Goal: Information Seeking & Learning: Learn about a topic

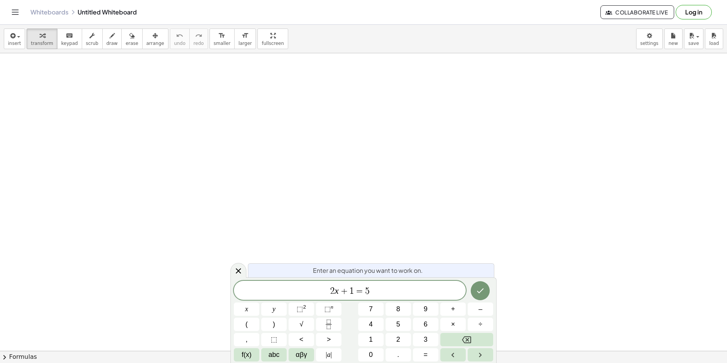
click at [703, 12] on button "Log in" at bounding box center [693, 12] width 36 height 14
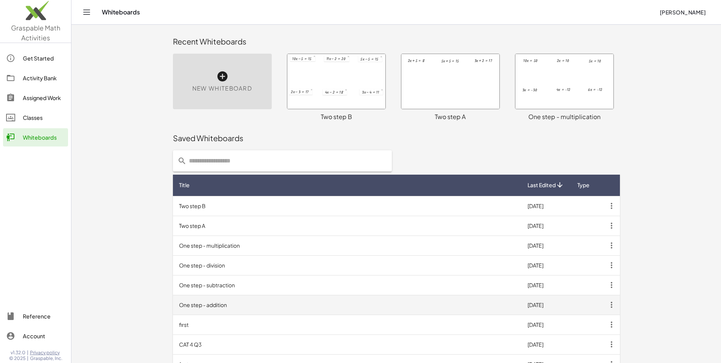
click at [220, 304] on td "One step - addition" at bounding box center [347, 305] width 348 height 20
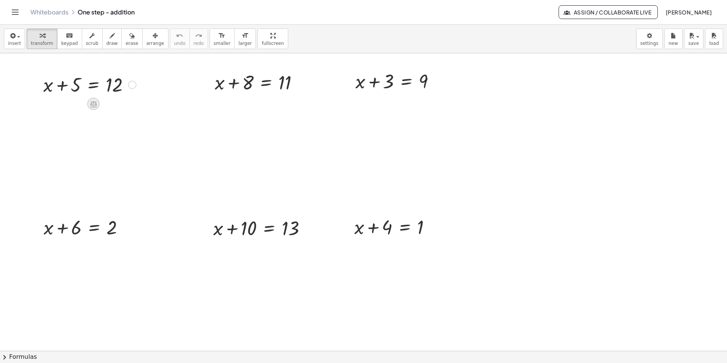
click at [94, 105] on icon at bounding box center [93, 104] width 7 height 6
click at [76, 104] on span "−" at bounding box center [78, 103] width 5 height 11
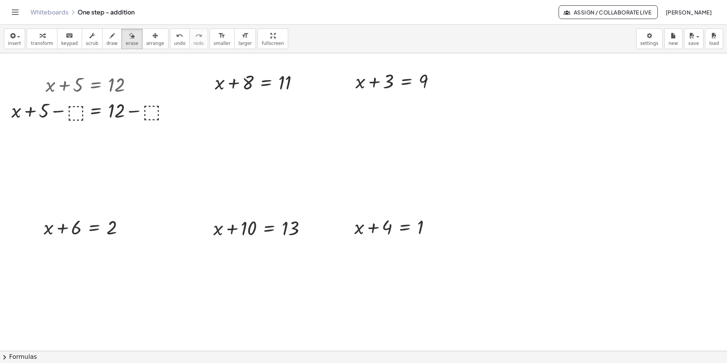
click at [71, 116] on div at bounding box center [363, 350] width 727 height 594
click at [76, 110] on div at bounding box center [363, 350] width 727 height 594
click at [98, 111] on div at bounding box center [363, 350] width 727 height 594
click at [72, 110] on div at bounding box center [363, 350] width 727 height 594
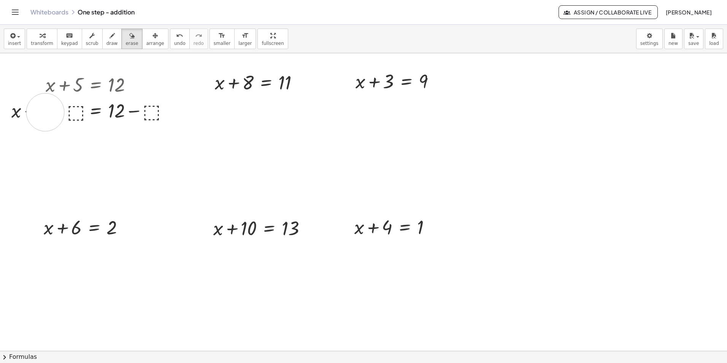
click at [45, 112] on div at bounding box center [363, 350] width 727 height 594
click at [149, 110] on div at bounding box center [363, 350] width 727 height 594
click at [18, 40] on button "insert" at bounding box center [14, 39] width 21 height 21
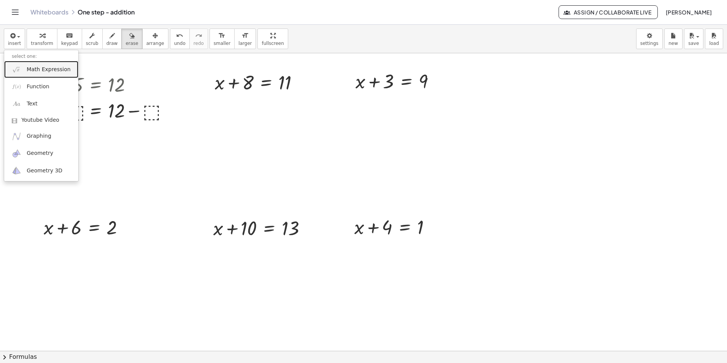
click at [38, 71] on span "Math Expression" at bounding box center [49, 70] width 44 height 8
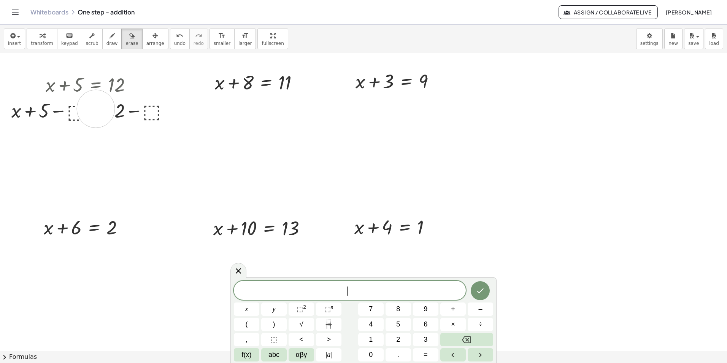
click at [96, 109] on div at bounding box center [363, 350] width 727 height 594
click at [71, 106] on div at bounding box center [363, 350] width 727 height 594
click at [74, 115] on div at bounding box center [363, 350] width 727 height 594
click at [482, 307] on button "–" at bounding box center [479, 308] width 25 height 13
click at [396, 321] on span "5" at bounding box center [398, 324] width 4 height 10
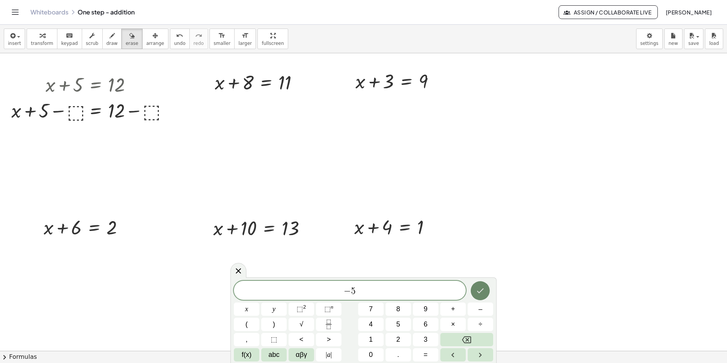
click at [479, 288] on icon "Done" at bounding box center [479, 290] width 9 height 9
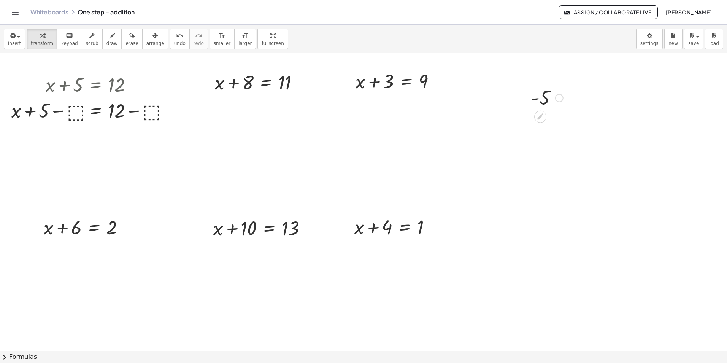
click at [543, 100] on div at bounding box center [547, 97] width 40 height 25
click at [542, 115] on icon at bounding box center [540, 117] width 6 height 6
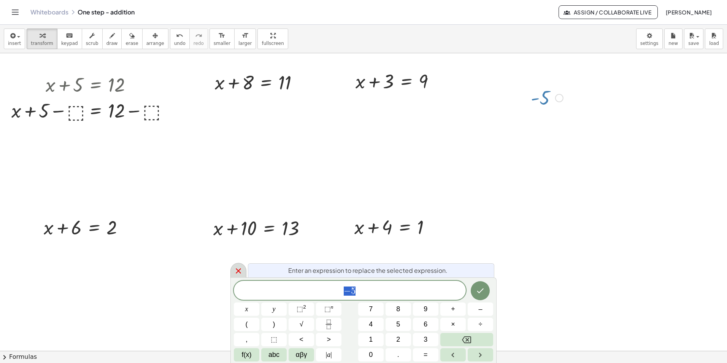
click at [239, 272] on icon at bounding box center [238, 270] width 9 height 9
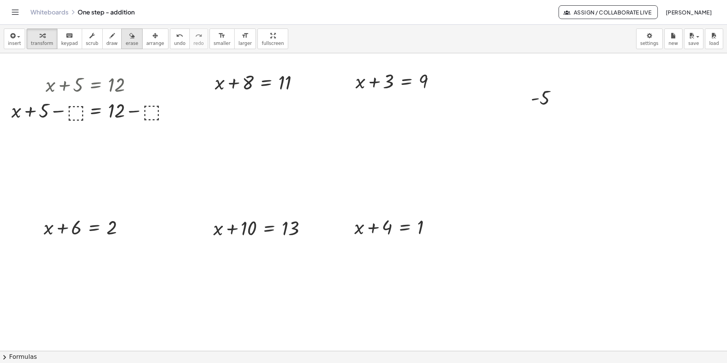
click at [125, 41] on span "erase" at bounding box center [131, 43] width 13 height 5
drag, startPoint x: 542, startPoint y: 101, endPoint x: 544, endPoint y: 97, distance: 4.1
click at [544, 97] on div at bounding box center [363, 350] width 727 height 594
click at [542, 100] on div at bounding box center [363, 350] width 727 height 594
click at [123, 92] on div at bounding box center [363, 350] width 727 height 594
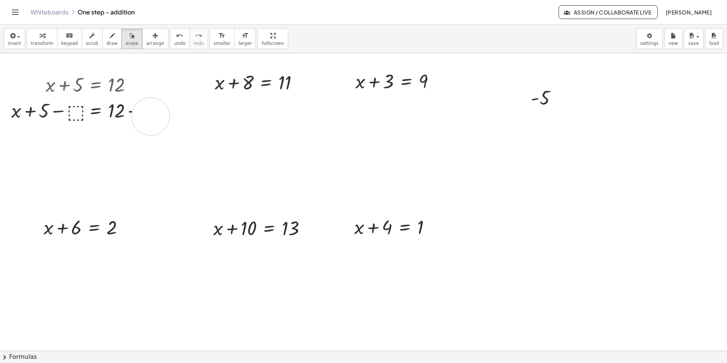
click at [150, 116] on div at bounding box center [363, 350] width 727 height 594
click at [173, 119] on div at bounding box center [363, 350] width 727 height 594
click at [33, 38] on div "button" at bounding box center [42, 35] width 22 height 9
click at [80, 112] on div at bounding box center [92, 110] width 168 height 26
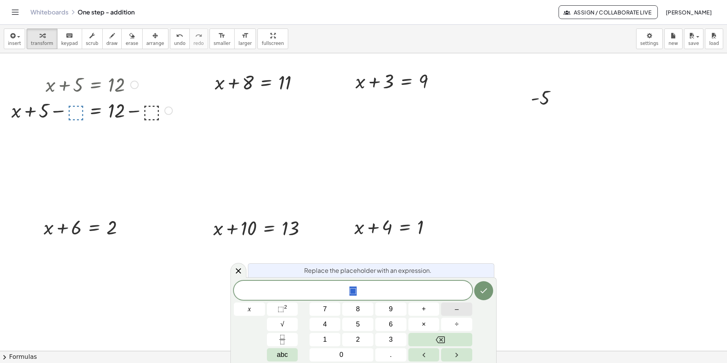
click at [459, 308] on button "–" at bounding box center [456, 308] width 31 height 13
click at [362, 326] on button "5" at bounding box center [357, 323] width 31 height 13
click at [481, 291] on icon "Done" at bounding box center [483, 290] width 7 height 5
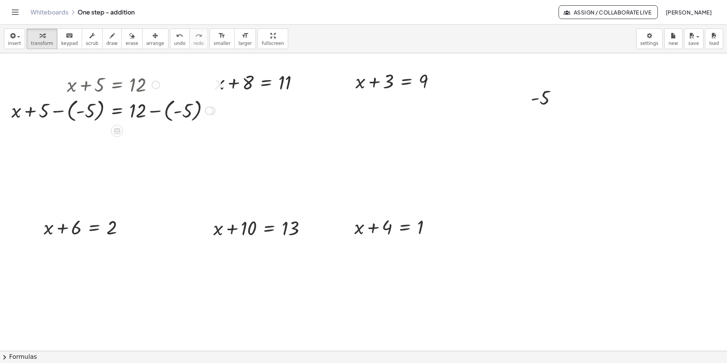
click at [116, 112] on div at bounding box center [113, 110] width 211 height 28
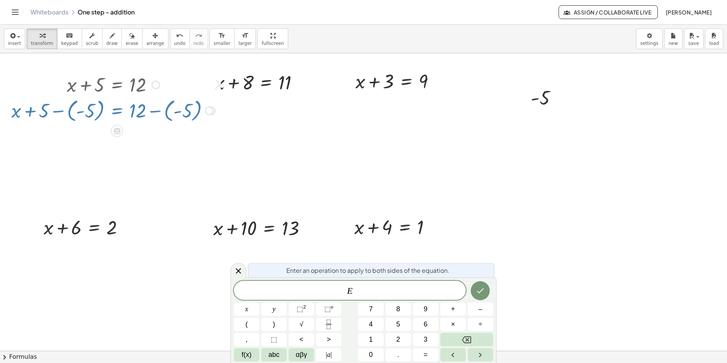
click at [87, 111] on div at bounding box center [113, 110] width 211 height 28
click at [207, 111] on div at bounding box center [209, 110] width 8 height 8
click at [477, 289] on icon "Done" at bounding box center [479, 290] width 9 height 9
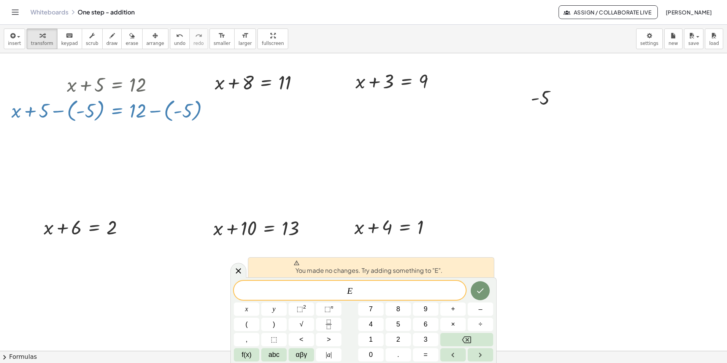
click at [382, 268] on span "You made no changes. Try adding something to "E"." at bounding box center [367, 267] width 149 height 15
click at [165, 111] on div at bounding box center [113, 110] width 211 height 28
click at [210, 111] on div "Transform line Copy line as LaTeX Copy derivation as LaTeX Expand new lines: On" at bounding box center [209, 110] width 8 height 8
click at [481, 288] on icon "Done" at bounding box center [479, 290] width 9 height 9
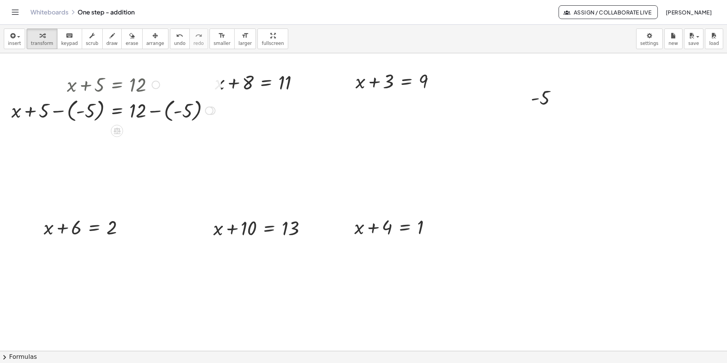
click at [208, 112] on div "Transform line Copy line as LaTeX Copy derivation as LaTeX Expand new lines: On" at bounding box center [209, 110] width 8 height 8
click at [209, 109] on div "Transform line Copy line as LaTeX Copy derivation as LaTeX Expand new lines: On" at bounding box center [209, 110] width 8 height 8
click at [76, 113] on div at bounding box center [113, 110] width 211 height 28
click at [212, 139] on div at bounding box center [211, 138] width 8 height 8
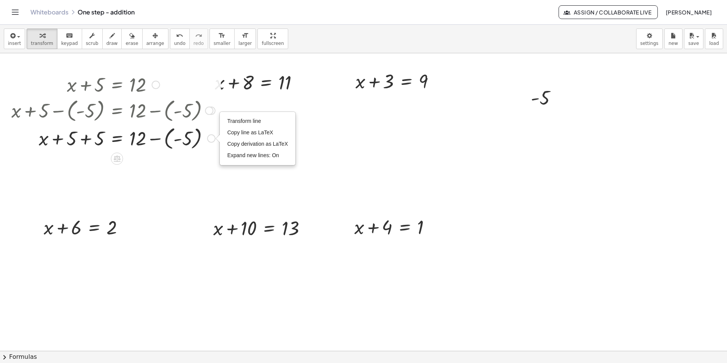
click at [154, 85] on div at bounding box center [156, 85] width 8 height 8
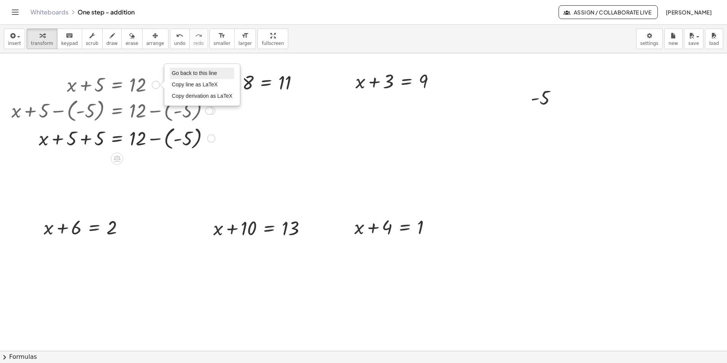
click at [177, 73] on span "Go back to this line" at bounding box center [194, 73] width 45 height 6
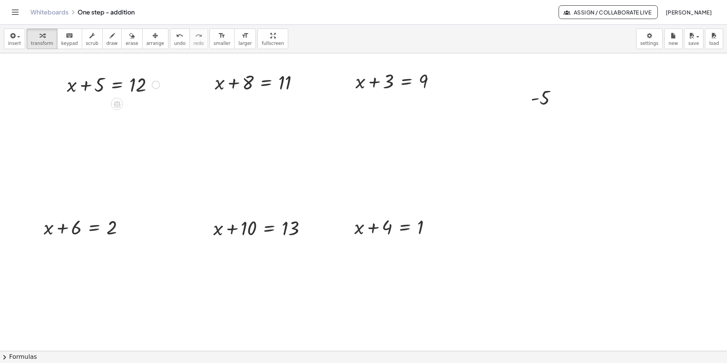
click at [117, 85] on div at bounding box center [113, 84] width 100 height 26
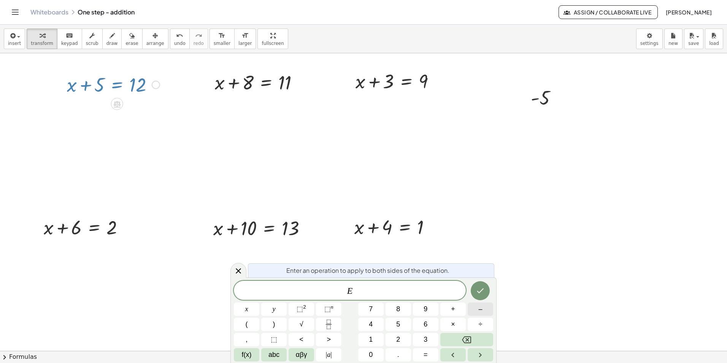
click at [475, 309] on button "–" at bounding box center [479, 308] width 25 height 13
click at [393, 321] on button "5" at bounding box center [397, 323] width 25 height 13
click at [478, 290] on icon "Done" at bounding box center [479, 290] width 9 height 9
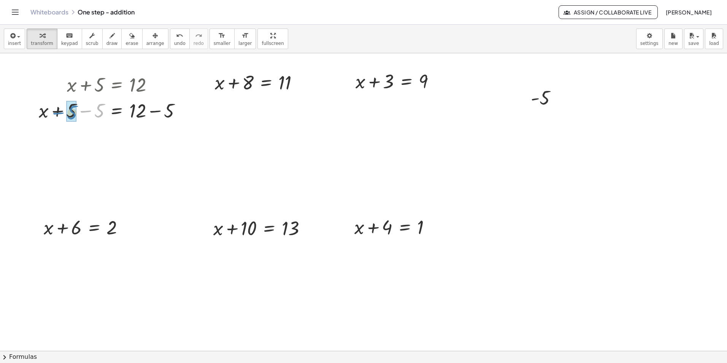
drag, startPoint x: 90, startPoint y: 111, endPoint x: 63, endPoint y: 113, distance: 27.4
click at [63, 113] on div at bounding box center [113, 110] width 156 height 26
drag, startPoint x: 154, startPoint y: 135, endPoint x: 127, endPoint y: 136, distance: 27.4
click at [127, 136] on div at bounding box center [113, 136] width 156 height 26
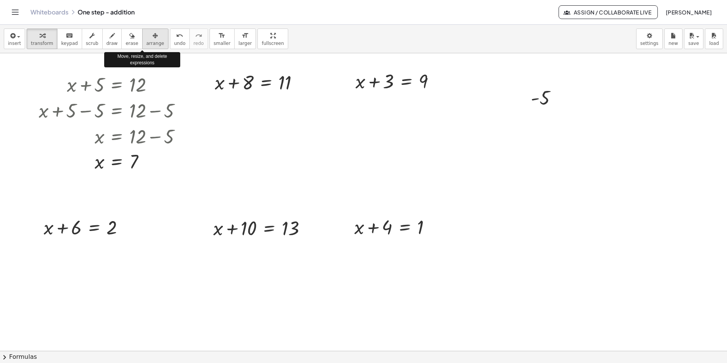
click at [146, 39] on div "button" at bounding box center [155, 35] width 18 height 9
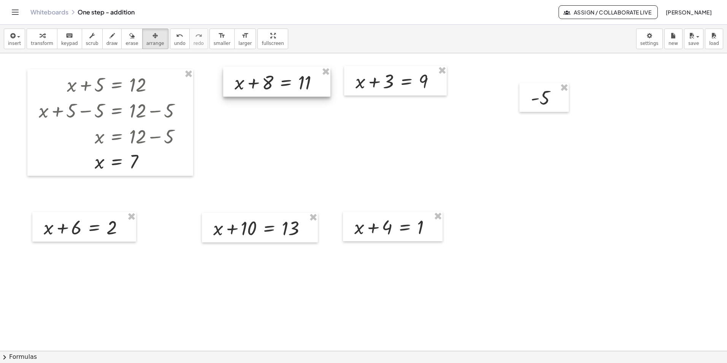
drag, startPoint x: 274, startPoint y: 86, endPoint x: 293, endPoint y: 86, distance: 19.8
click at [293, 86] on div at bounding box center [276, 82] width 107 height 30
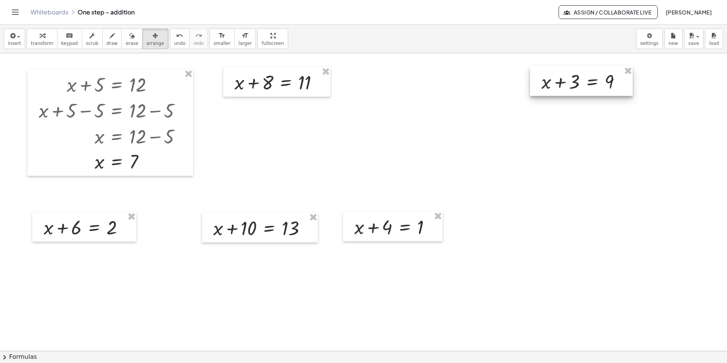
drag, startPoint x: 423, startPoint y: 79, endPoint x: 609, endPoint y: 78, distance: 185.8
click at [609, 78] on div at bounding box center [581, 81] width 103 height 30
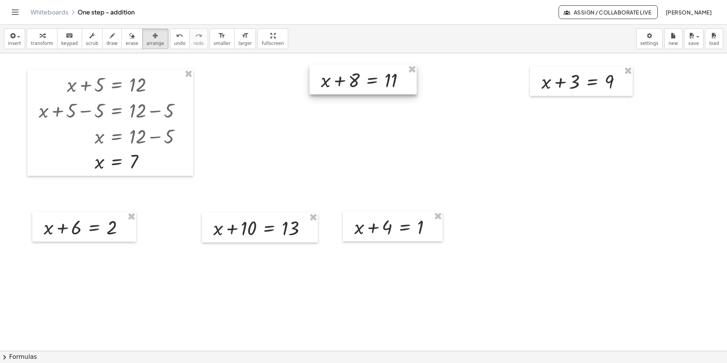
drag, startPoint x: 268, startPoint y: 84, endPoint x: 355, endPoint y: 82, distance: 87.0
click at [355, 82] on div at bounding box center [362, 80] width 107 height 30
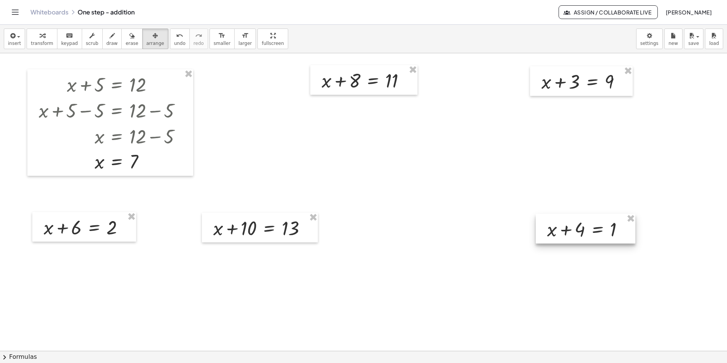
drag, startPoint x: 407, startPoint y: 227, endPoint x: 598, endPoint y: 229, distance: 190.8
click at [598, 229] on div at bounding box center [585, 229] width 100 height 30
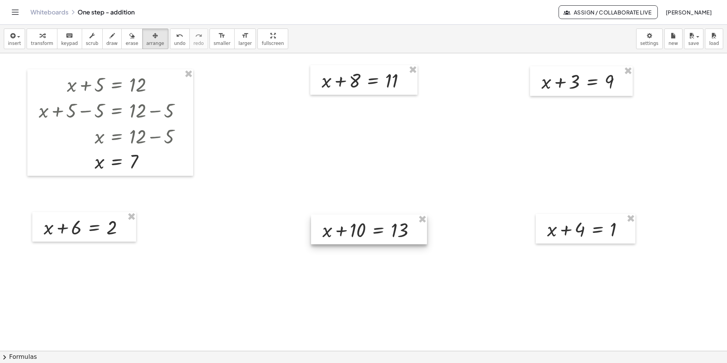
drag, startPoint x: 295, startPoint y: 234, endPoint x: 390, endPoint y: 226, distance: 95.7
click at [390, 226] on div at bounding box center [369, 229] width 116 height 30
click at [44, 40] on button "transform" at bounding box center [42, 39] width 31 height 21
click at [371, 99] on icon at bounding box center [372, 100] width 7 height 6
click at [359, 98] on span "−" at bounding box center [357, 99] width 5 height 11
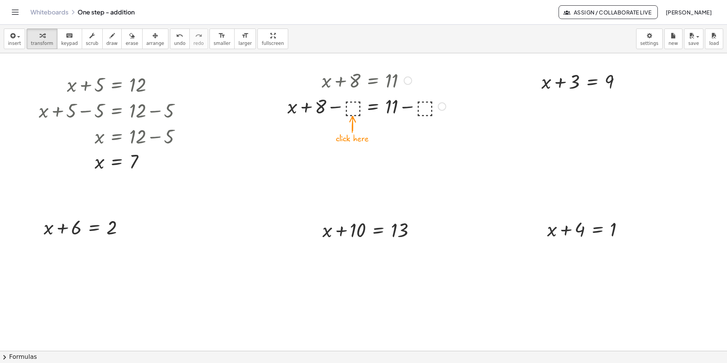
click at [349, 111] on div at bounding box center [366, 106] width 166 height 26
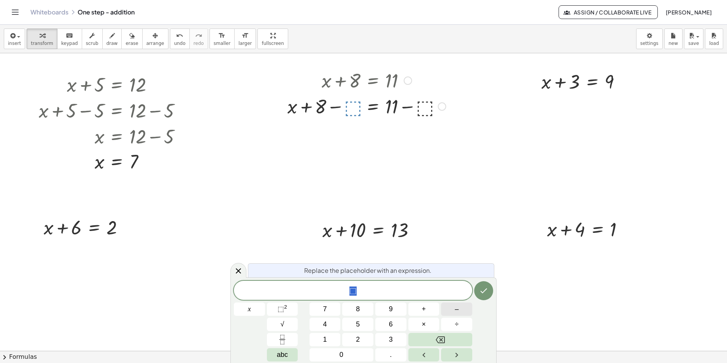
click at [457, 307] on span "–" at bounding box center [456, 309] width 4 height 10
click at [359, 308] on span "8" at bounding box center [358, 309] width 4 height 10
click at [482, 291] on icon "Done" at bounding box center [483, 290] width 9 height 9
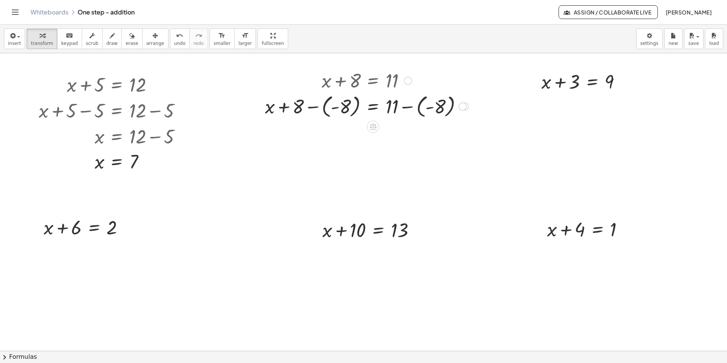
click at [410, 80] on div at bounding box center [408, 80] width 8 height 8
click at [439, 68] on span "Go back to this line" at bounding box center [446, 69] width 45 height 6
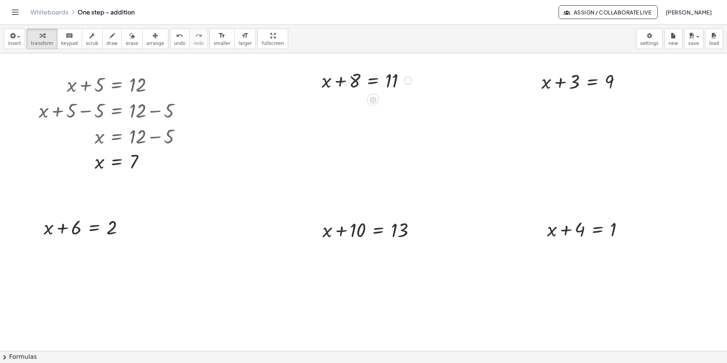
click at [372, 82] on div at bounding box center [367, 80] width 98 height 26
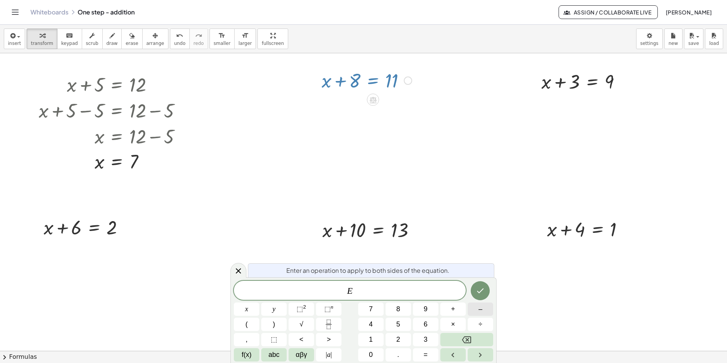
click at [480, 307] on span "–" at bounding box center [480, 309] width 4 height 10
click at [399, 309] on span "8" at bounding box center [398, 309] width 4 height 10
click at [480, 289] on icon "Done" at bounding box center [479, 290] width 9 height 9
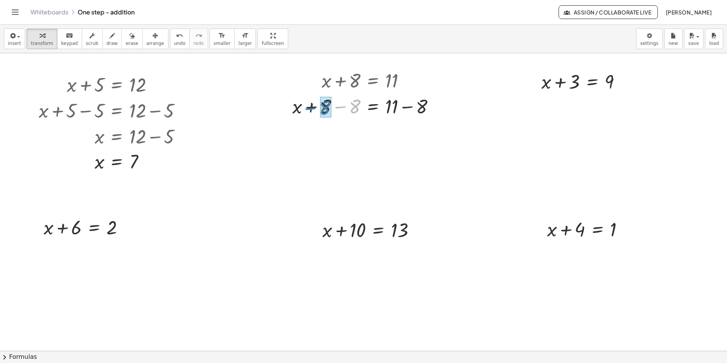
drag, startPoint x: 356, startPoint y: 111, endPoint x: 327, endPoint y: 113, distance: 29.3
drag, startPoint x: 423, startPoint y: 135, endPoint x: 392, endPoint y: 137, distance: 31.2
click at [591, 84] on div at bounding box center [583, 81] width 93 height 26
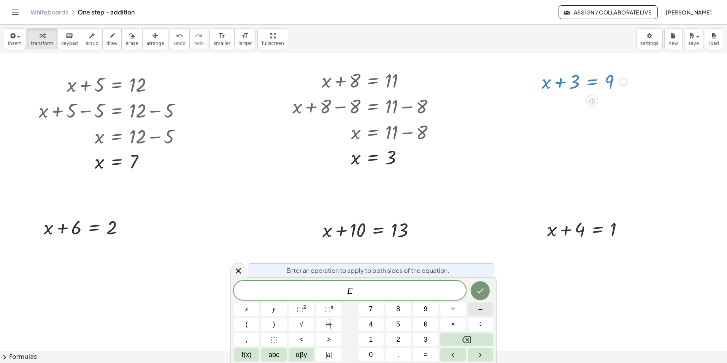
click at [481, 309] on span "–" at bounding box center [480, 309] width 4 height 10
click at [426, 339] on span "3" at bounding box center [425, 339] width 4 height 10
click at [480, 292] on icon "Done" at bounding box center [479, 290] width 9 height 9
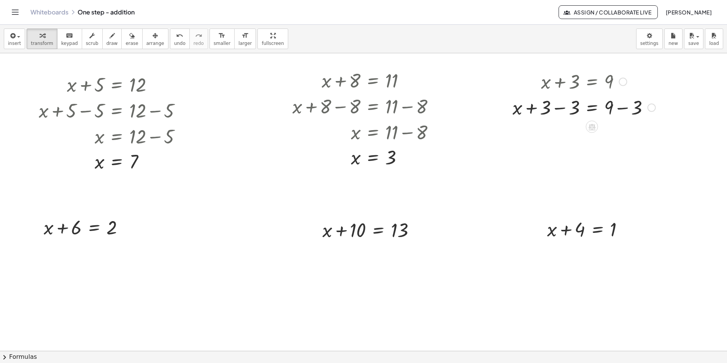
click at [559, 108] on div at bounding box center [583, 107] width 150 height 26
click at [587, 135] on div at bounding box center [583, 133] width 150 height 26
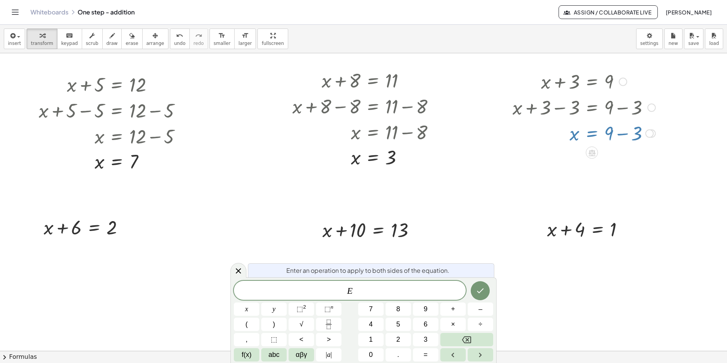
click at [622, 133] on div at bounding box center [583, 133] width 150 height 26
click at [481, 287] on icon "Done" at bounding box center [479, 290] width 9 height 9
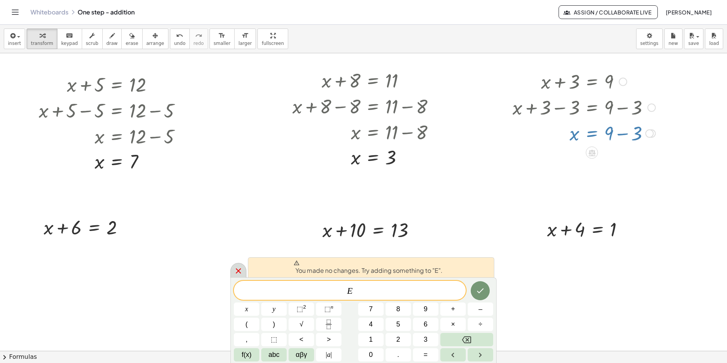
click at [235, 268] on icon at bounding box center [238, 270] width 9 height 9
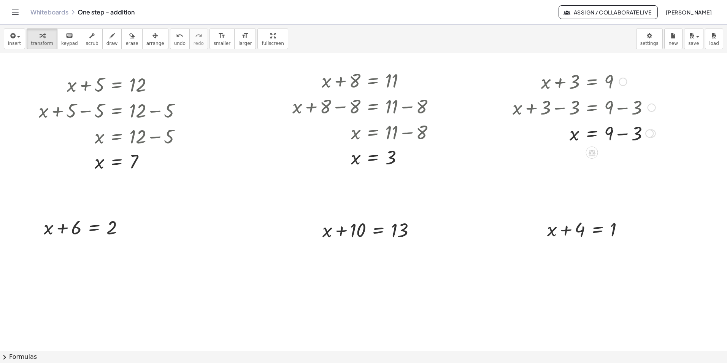
click at [620, 135] on div at bounding box center [583, 133] width 150 height 26
click at [92, 228] on div at bounding box center [87, 227] width 94 height 26
drag, startPoint x: 62, startPoint y: 253, endPoint x: 35, endPoint y: 253, distance: 27.7
click at [35, 255] on div at bounding box center [87, 252] width 150 height 26
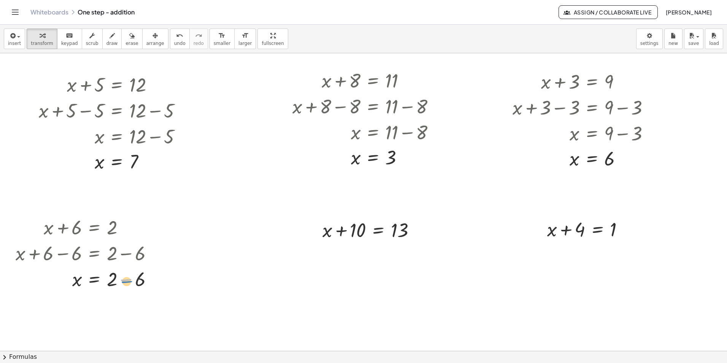
click at [130, 280] on div at bounding box center [87, 278] width 150 height 26
drag, startPoint x: 140, startPoint y: 282, endPoint x: 116, endPoint y: 279, distance: 24.6
click at [378, 232] on div at bounding box center [371, 229] width 106 height 26
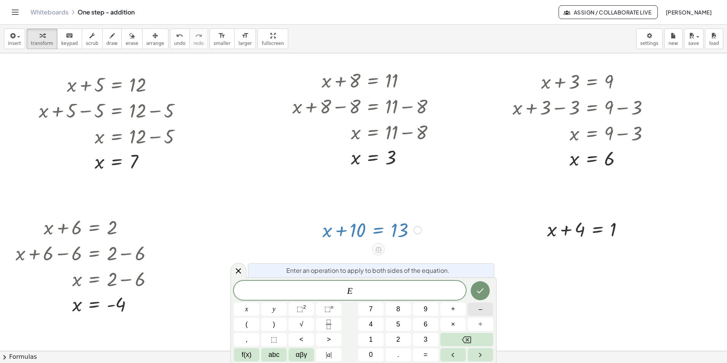
click at [483, 309] on button "–" at bounding box center [479, 308] width 25 height 13
click at [375, 337] on button "1" at bounding box center [370, 339] width 25 height 13
click at [374, 352] on button "0" at bounding box center [370, 354] width 25 height 13
click at [477, 290] on icon "Done" at bounding box center [479, 290] width 9 height 9
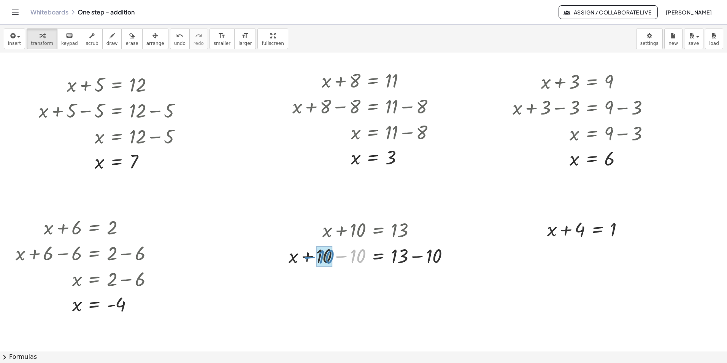
drag, startPoint x: 354, startPoint y: 257, endPoint x: 323, endPoint y: 257, distance: 31.5
drag, startPoint x: 435, startPoint y: 287, endPoint x: 399, endPoint y: 289, distance: 36.2
click at [599, 231] on div at bounding box center [588, 228] width 90 height 26
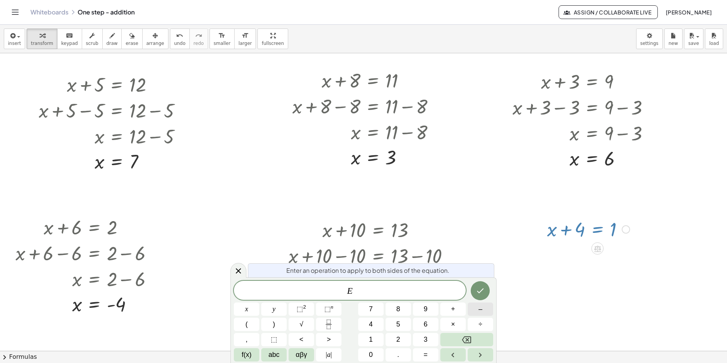
click at [478, 309] on span "–" at bounding box center [480, 309] width 4 height 10
click at [375, 323] on button "4" at bounding box center [370, 323] width 25 height 13
click at [475, 290] on button "Done" at bounding box center [479, 290] width 19 height 19
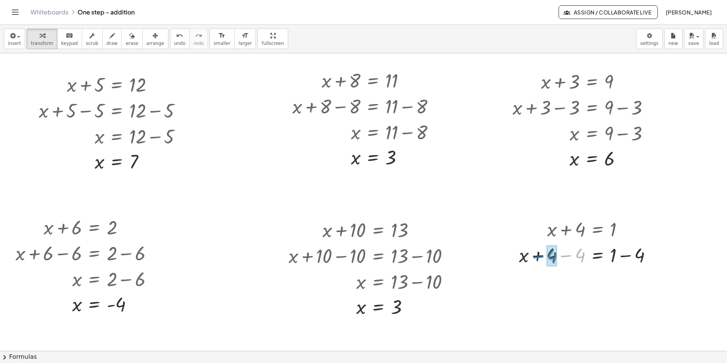
drag, startPoint x: 581, startPoint y: 255, endPoint x: 555, endPoint y: 254, distance: 26.6
drag, startPoint x: 637, startPoint y: 282, endPoint x: 613, endPoint y: 282, distance: 23.6
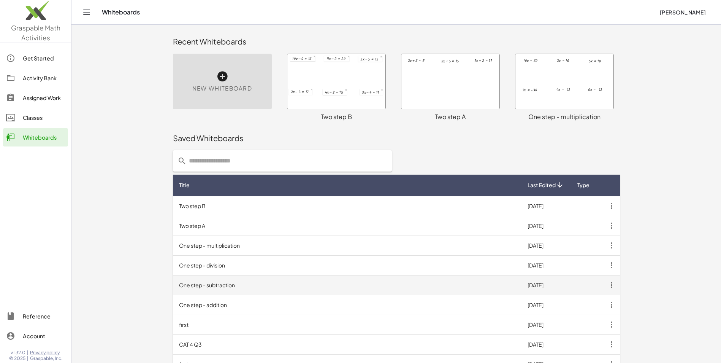
click at [228, 285] on td "One step - subtraction" at bounding box center [347, 285] width 348 height 20
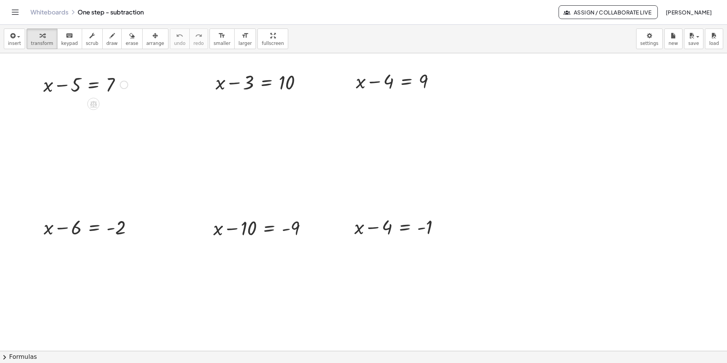
click at [92, 84] on div at bounding box center [86, 84] width 92 height 26
click at [95, 111] on div at bounding box center [85, 110] width 148 height 26
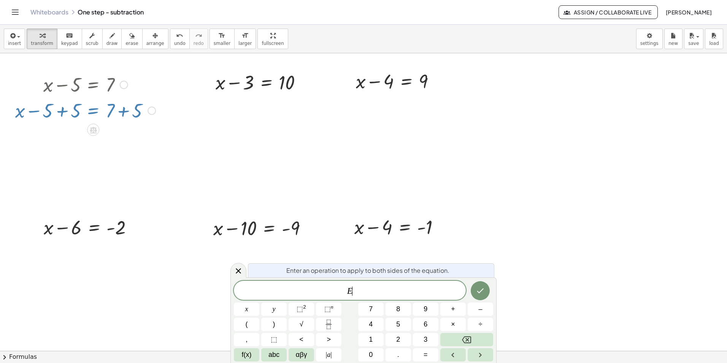
click at [480, 231] on div at bounding box center [363, 350] width 727 height 594
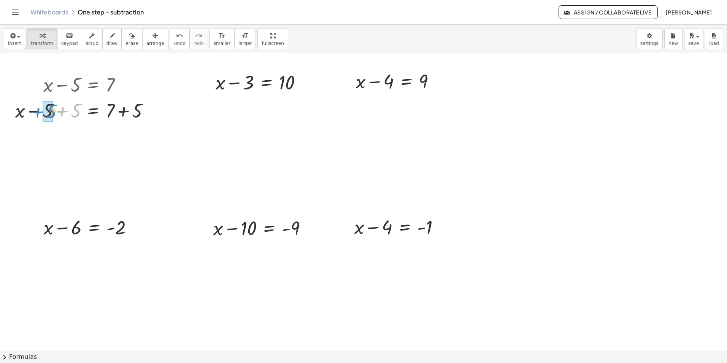
drag, startPoint x: 79, startPoint y: 115, endPoint x: 55, endPoint y: 116, distance: 24.3
click at [55, 116] on div at bounding box center [85, 110] width 148 height 26
drag, startPoint x: 139, startPoint y: 140, endPoint x: 116, endPoint y: 139, distance: 22.8
click at [116, 139] on div at bounding box center [85, 136] width 148 height 26
click at [146, 41] on span "arrange" at bounding box center [155, 43] width 18 height 5
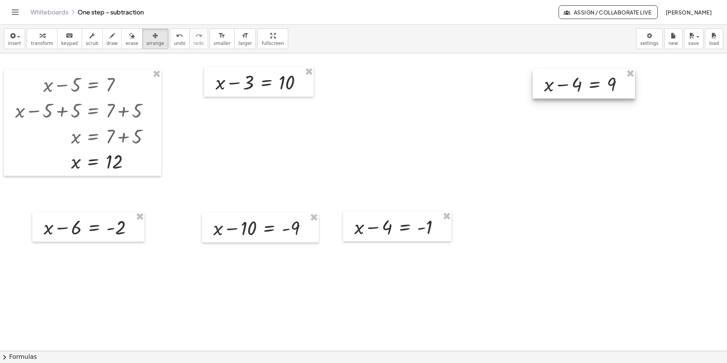
drag, startPoint x: 407, startPoint y: 85, endPoint x: 595, endPoint y: 86, distance: 188.1
click at [595, 86] on div at bounding box center [583, 84] width 102 height 30
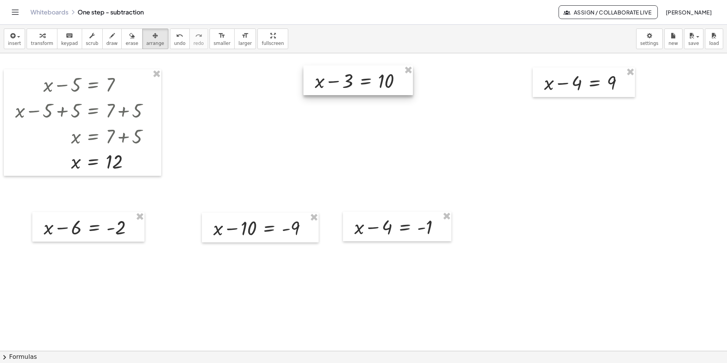
drag, startPoint x: 273, startPoint y: 86, endPoint x: 373, endPoint y: 84, distance: 99.6
click at [373, 84] on div at bounding box center [357, 80] width 109 height 30
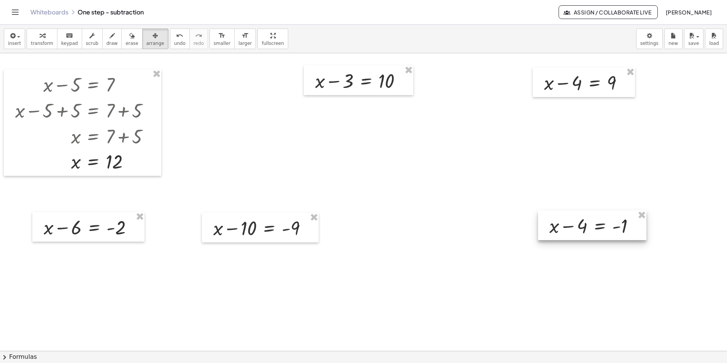
drag, startPoint x: 568, startPoint y: 228, endPoint x: 584, endPoint y: 230, distance: 16.0
click at [584, 230] on div at bounding box center [592, 225] width 108 height 30
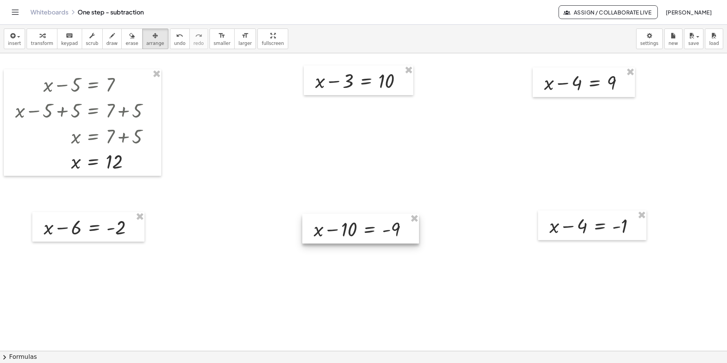
drag, startPoint x: 254, startPoint y: 229, endPoint x: 355, endPoint y: 231, distance: 100.3
click at [355, 231] on div at bounding box center [360, 229] width 117 height 30
click at [43, 41] on span "transform" at bounding box center [42, 43] width 22 height 5
click at [365, 85] on div at bounding box center [361, 80] width 100 height 26
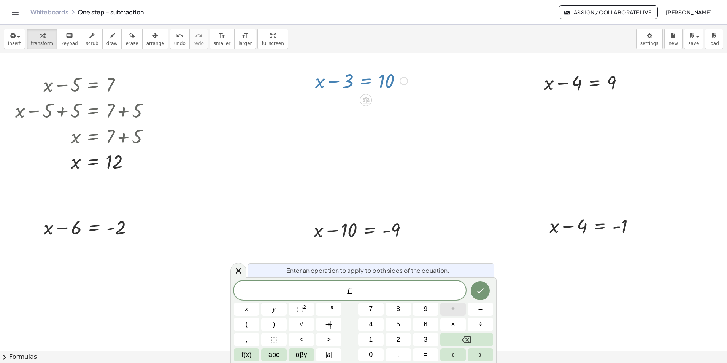
click at [450, 309] on button "+" at bounding box center [452, 308] width 25 height 13
click at [423, 340] on button "3" at bounding box center [425, 339] width 25 height 13
click at [427, 355] on span "=" at bounding box center [425, 354] width 4 height 10
click at [481, 291] on icon "Done" at bounding box center [480, 290] width 7 height 5
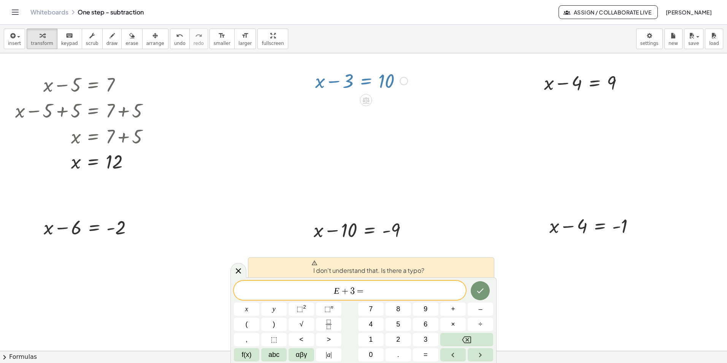
click at [381, 286] on span "E + 3 = ​" at bounding box center [350, 290] width 232 height 11
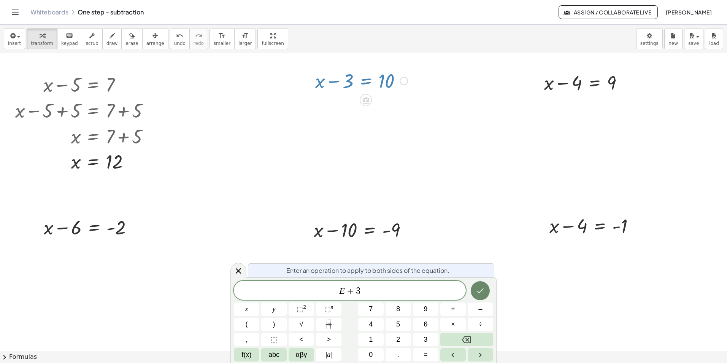
click at [481, 291] on icon "Done" at bounding box center [479, 290] width 9 height 9
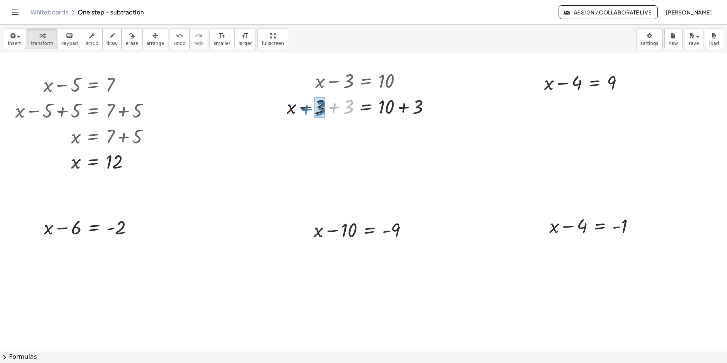
drag, startPoint x: 347, startPoint y: 106, endPoint x: 322, endPoint y: 102, distance: 25.4
drag, startPoint x: 418, startPoint y: 134, endPoint x: 391, endPoint y: 134, distance: 27.4
click at [593, 85] on div at bounding box center [586, 82] width 93 height 26
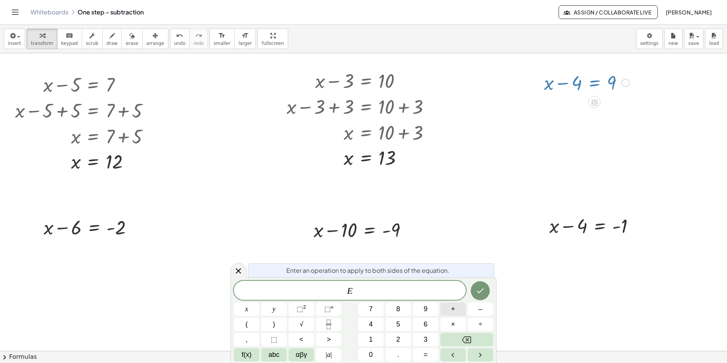
click at [458, 306] on button "+" at bounding box center [452, 308] width 25 height 13
click at [368, 320] on button "4" at bounding box center [370, 323] width 25 height 13
click at [482, 286] on icon "Done" at bounding box center [479, 290] width 9 height 9
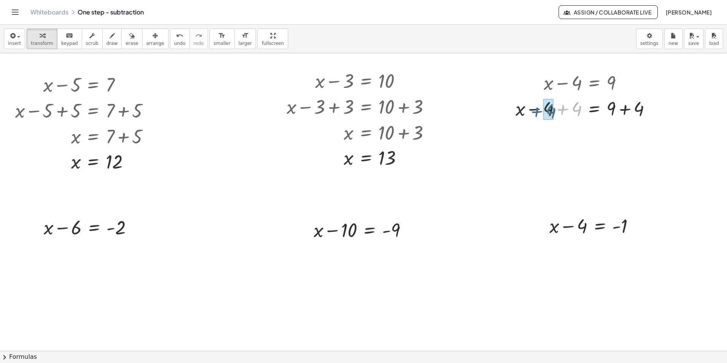
drag, startPoint x: 567, startPoint y: 109, endPoint x: 537, endPoint y: 106, distance: 29.3
click at [537, 108] on div at bounding box center [585, 108] width 149 height 26
drag, startPoint x: 637, startPoint y: 136, endPoint x: 608, endPoint y: 135, distance: 28.1
click at [95, 245] on icon at bounding box center [94, 246] width 7 height 6
click at [66, 245] on span "+" at bounding box center [64, 246] width 5 height 11
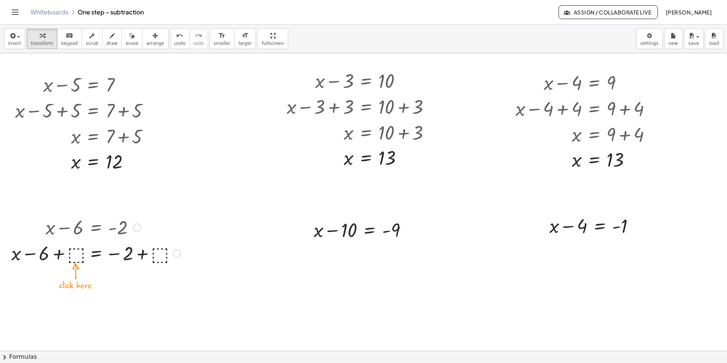
click at [78, 254] on div at bounding box center [96, 252] width 177 height 26
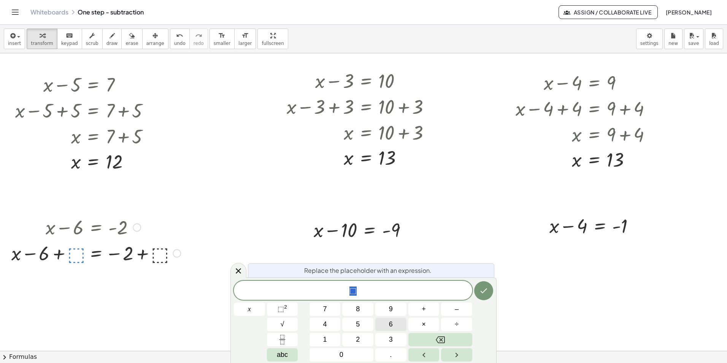
click at [386, 321] on button "6" at bounding box center [390, 323] width 31 height 13
click at [483, 289] on icon "Done" at bounding box center [483, 290] width 9 height 9
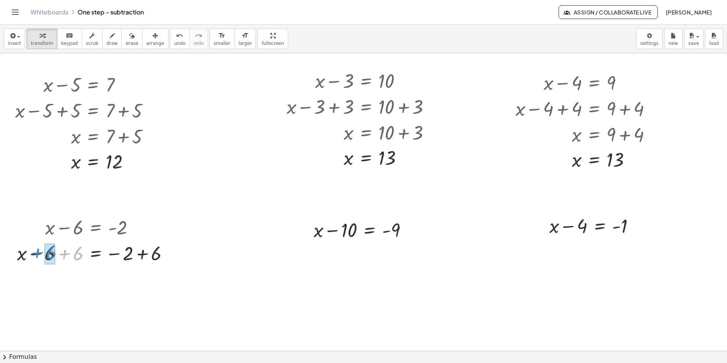
drag, startPoint x: 77, startPoint y: 256, endPoint x: 50, endPoint y: 254, distance: 26.6
drag, startPoint x: 144, startPoint y: 279, endPoint x: 106, endPoint y: 279, distance: 38.0
drag, startPoint x: 114, startPoint y: 279, endPoint x: 142, endPoint y: 281, distance: 27.4
click at [142, 281] on div at bounding box center [103, 278] width 180 height 25
click at [371, 234] on div at bounding box center [363, 229] width 107 height 26
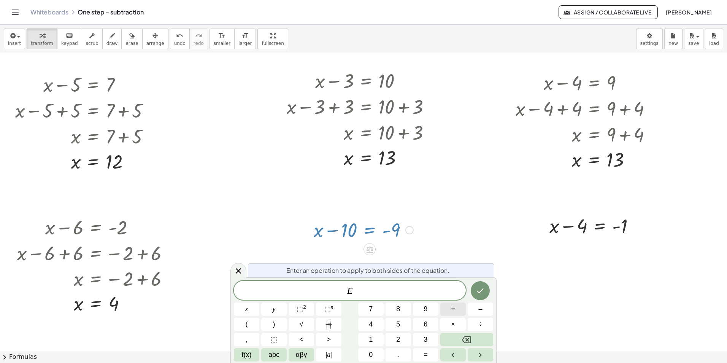
click at [452, 309] on span "+" at bounding box center [453, 309] width 4 height 10
click at [371, 336] on span "1" at bounding box center [371, 339] width 4 height 10
click at [372, 356] on span "0" at bounding box center [371, 354] width 4 height 10
click at [483, 288] on icon "Done" at bounding box center [480, 290] width 7 height 5
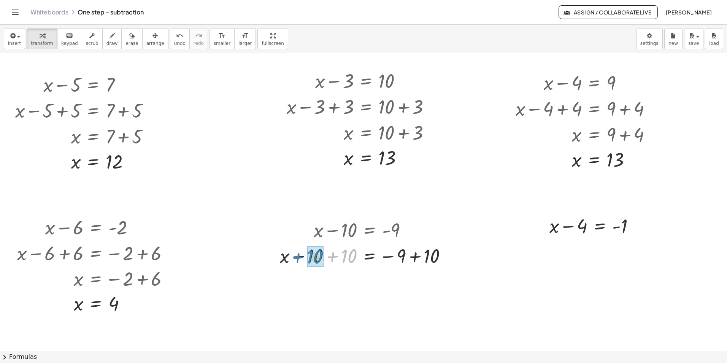
drag, startPoint x: 333, startPoint y: 256, endPoint x: 298, endPoint y: 257, distance: 34.6
click at [298, 257] on div at bounding box center [366, 255] width 181 height 26
drag, startPoint x: 415, startPoint y: 282, endPoint x: 383, endPoint y: 282, distance: 31.9
click at [383, 282] on div at bounding box center [366, 280] width 181 height 25
click at [600, 228] on div at bounding box center [594, 225] width 99 height 26
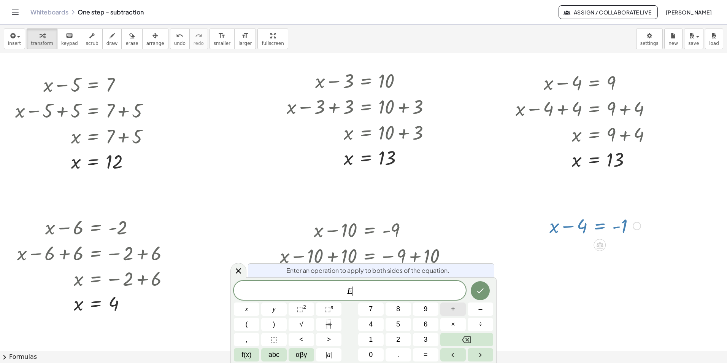
click at [454, 305] on span "+" at bounding box center [453, 309] width 4 height 10
click at [368, 323] on button "4" at bounding box center [370, 323] width 25 height 13
click at [477, 292] on icon "Done" at bounding box center [479, 290] width 9 height 9
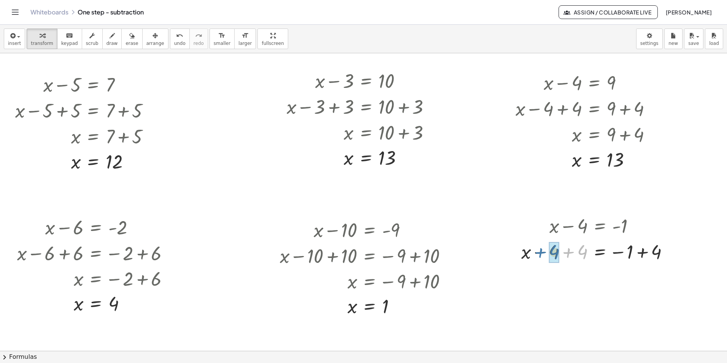
drag, startPoint x: 579, startPoint y: 255, endPoint x: 554, endPoint y: 252, distance: 24.9
drag, startPoint x: 620, startPoint y: 279, endPoint x: 649, endPoint y: 279, distance: 29.3
click at [649, 279] on div at bounding box center [597, 276] width 161 height 25
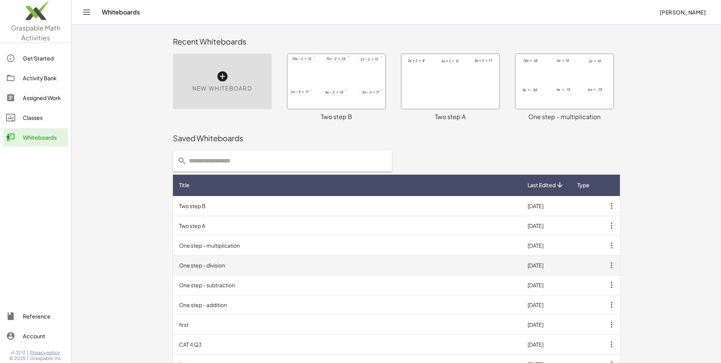
click at [278, 268] on td "One step - division" at bounding box center [347, 265] width 348 height 20
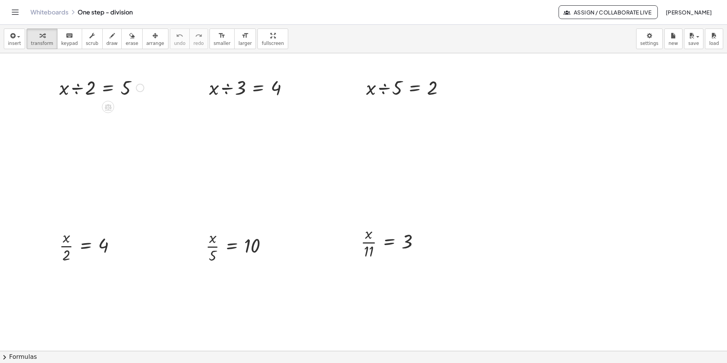
click at [106, 90] on div at bounding box center [101, 87] width 92 height 26
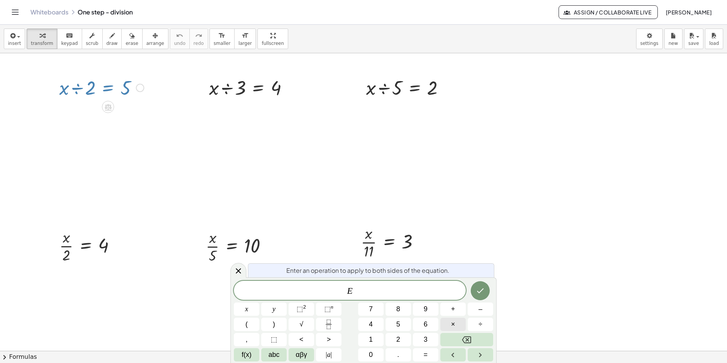
click at [451, 323] on span "×" at bounding box center [453, 324] width 4 height 10
click at [395, 340] on button "2" at bounding box center [397, 339] width 25 height 13
click at [479, 290] on icon "Done" at bounding box center [479, 290] width 9 height 9
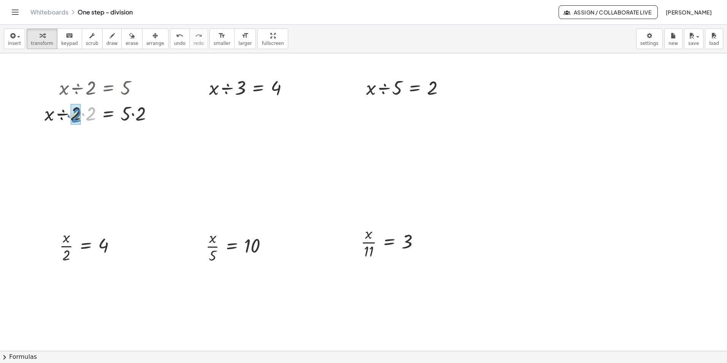
drag, startPoint x: 93, startPoint y: 118, endPoint x: 79, endPoint y: 115, distance: 14.4
click at [141, 144] on div at bounding box center [102, 139] width 122 height 26
click at [141, 144] on div at bounding box center [102, 138] width 122 height 25
click at [259, 89] on div at bounding box center [251, 87] width 93 height 26
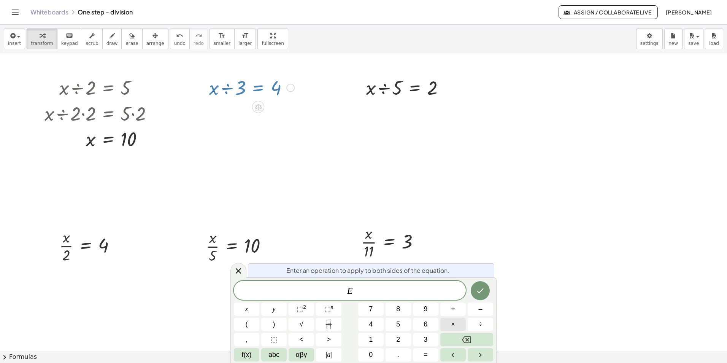
click at [453, 322] on span "×" at bounding box center [453, 324] width 4 height 10
click at [423, 337] on button "3" at bounding box center [425, 339] width 25 height 13
click at [477, 291] on icon "Done" at bounding box center [480, 290] width 7 height 5
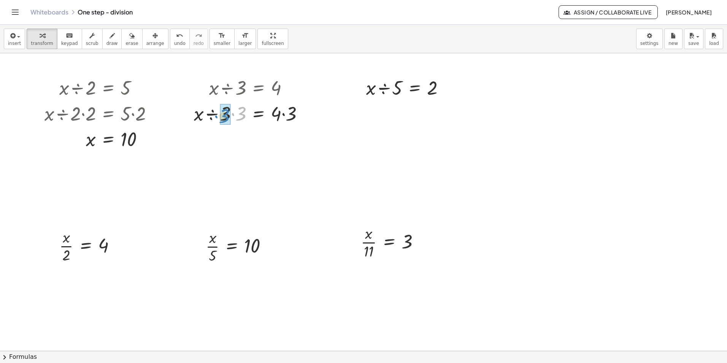
drag, startPoint x: 243, startPoint y: 115, endPoint x: 226, endPoint y: 117, distance: 16.8
drag, startPoint x: 292, startPoint y: 139, endPoint x: 281, endPoint y: 140, distance: 11.0
click at [413, 89] on div at bounding box center [408, 87] width 92 height 26
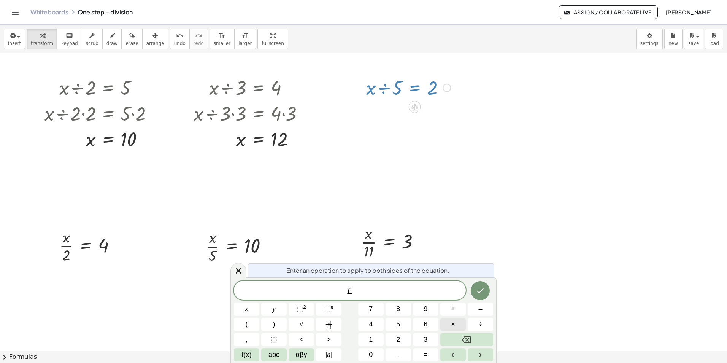
click at [448, 324] on button "×" at bounding box center [452, 323] width 25 height 13
click at [401, 324] on button "5" at bounding box center [397, 323] width 25 height 13
click at [476, 291] on icon "Done" at bounding box center [479, 290] width 9 height 9
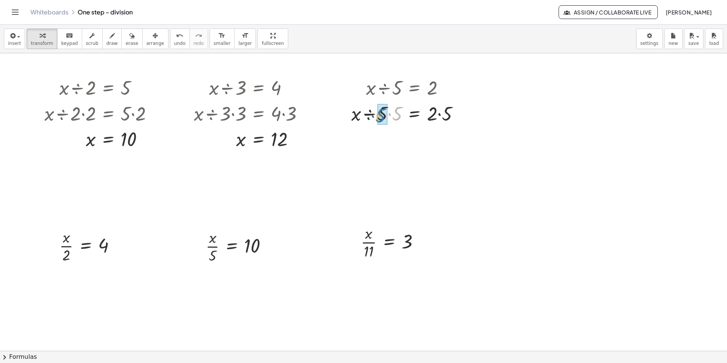
drag, startPoint x: 399, startPoint y: 117, endPoint x: 385, endPoint y: 117, distance: 14.5
drag, startPoint x: 450, startPoint y: 143, endPoint x: 438, endPoint y: 144, distance: 11.8
click at [89, 245] on div at bounding box center [90, 245] width 70 height 38
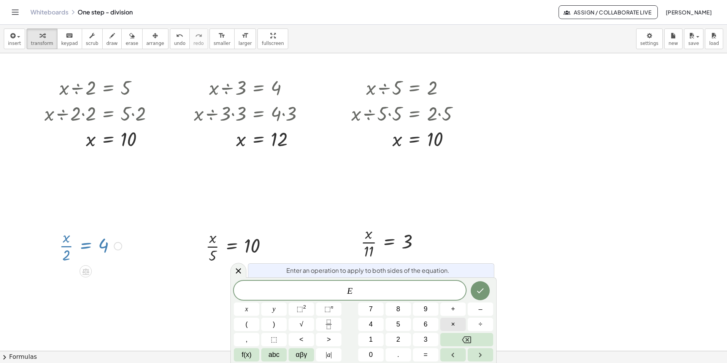
click at [452, 324] on span "×" at bounding box center [453, 324] width 4 height 10
click at [401, 339] on button "2" at bounding box center [397, 339] width 25 height 13
click at [478, 288] on icon "Done" at bounding box center [479, 290] width 9 height 9
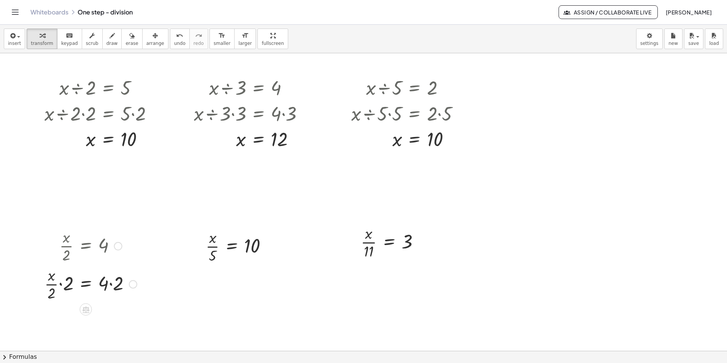
click at [88, 283] on div at bounding box center [91, 283] width 100 height 38
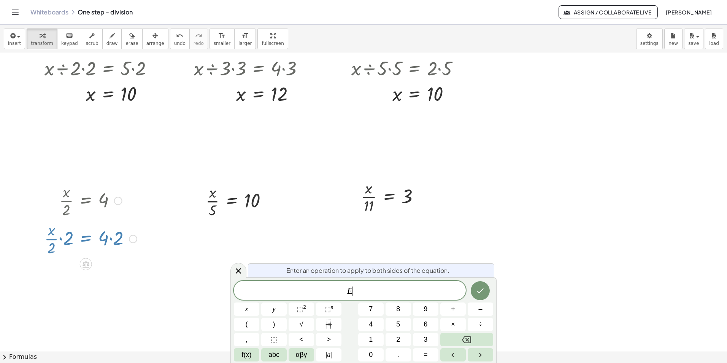
scroll to position [46, 0]
click at [242, 269] on icon at bounding box center [238, 270] width 9 height 9
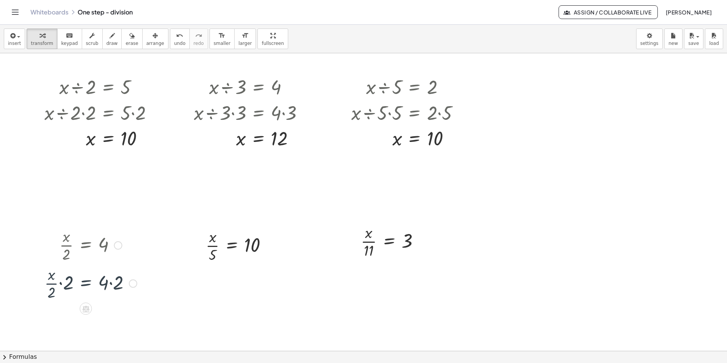
scroll to position [0, 0]
drag, startPoint x: 52, startPoint y: 294, endPoint x: 71, endPoint y: 283, distance: 22.8
click at [232, 245] on div at bounding box center [240, 245] width 76 height 38
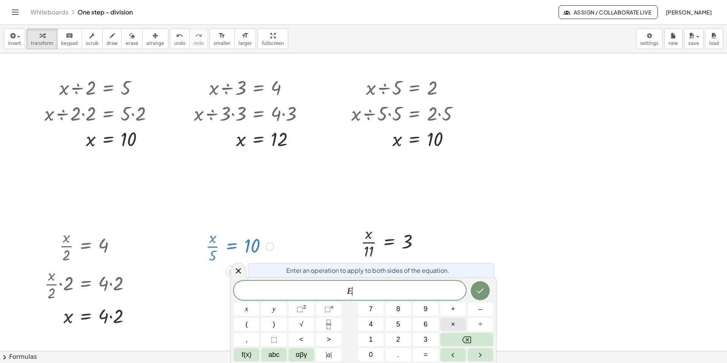
click at [451, 323] on span "×" at bounding box center [453, 324] width 4 height 10
click at [394, 324] on button "5" at bounding box center [397, 323] width 25 height 13
click at [479, 290] on icon "Done" at bounding box center [479, 290] width 9 height 9
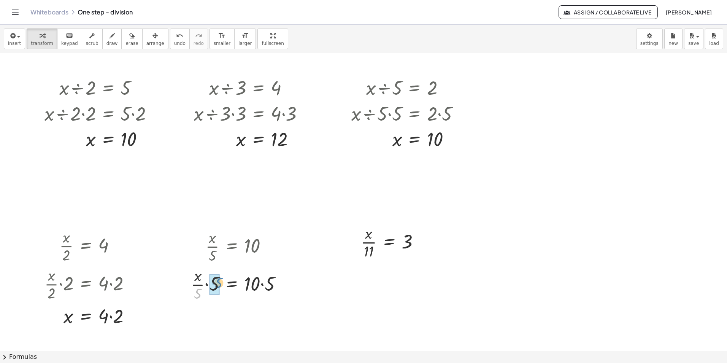
drag, startPoint x: 197, startPoint y: 295, endPoint x: 218, endPoint y: 286, distance: 23.0
drag, startPoint x: 271, startPoint y: 320, endPoint x: 261, endPoint y: 320, distance: 9.5
drag, startPoint x: 120, startPoint y: 317, endPoint x: 105, endPoint y: 315, distance: 15.4
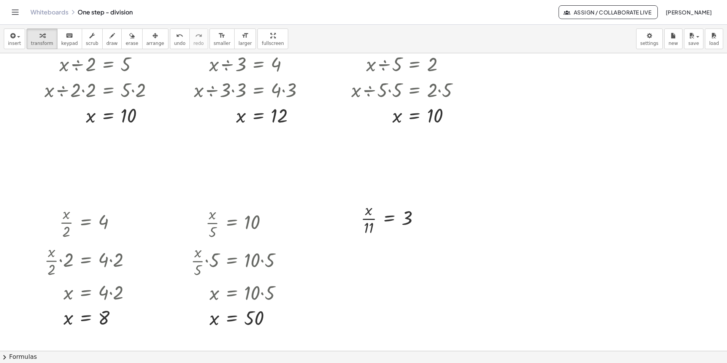
scroll to position [24, 0]
click at [390, 215] on div at bounding box center [393, 217] width 73 height 38
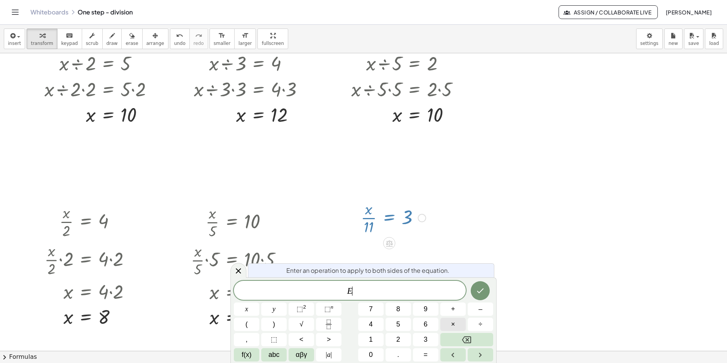
click at [453, 325] on span "×" at bounding box center [453, 324] width 4 height 10
click at [375, 338] on button "1" at bounding box center [370, 339] width 25 height 13
click at [478, 292] on icon "Done" at bounding box center [480, 290] width 7 height 5
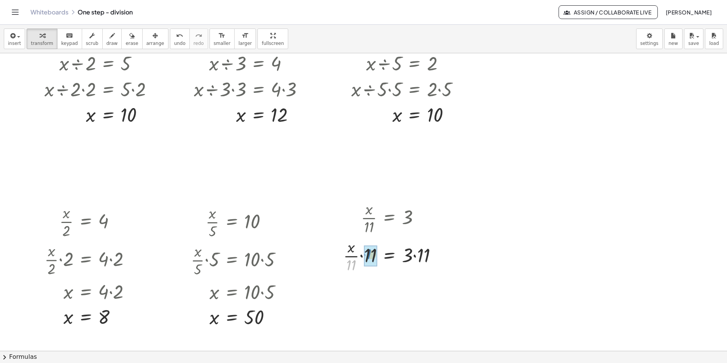
drag, startPoint x: 352, startPoint y: 266, endPoint x: 371, endPoint y: 256, distance: 21.9
drag, startPoint x: 421, startPoint y: 289, endPoint x: 411, endPoint y: 290, distance: 9.9
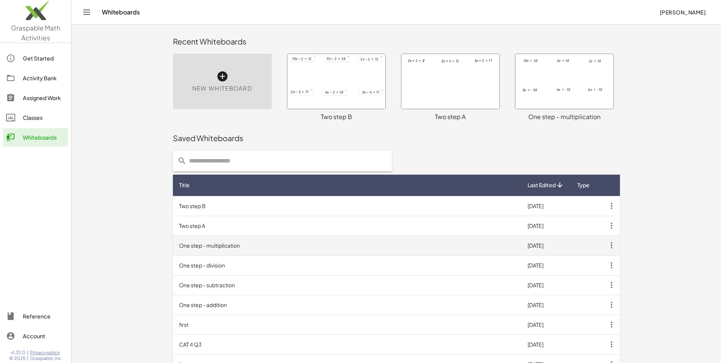
click at [236, 244] on td "One step - multiplication" at bounding box center [347, 245] width 348 height 20
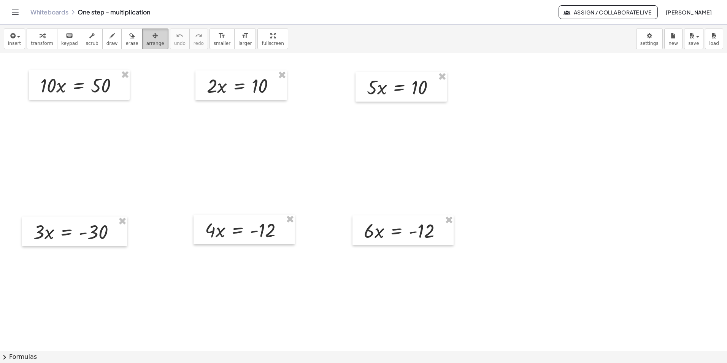
click at [146, 41] on span "arrange" at bounding box center [155, 43] width 18 height 5
drag, startPoint x: 405, startPoint y: 88, endPoint x: 627, endPoint y: 86, distance: 221.9
click at [627, 86] on div at bounding box center [623, 85] width 91 height 30
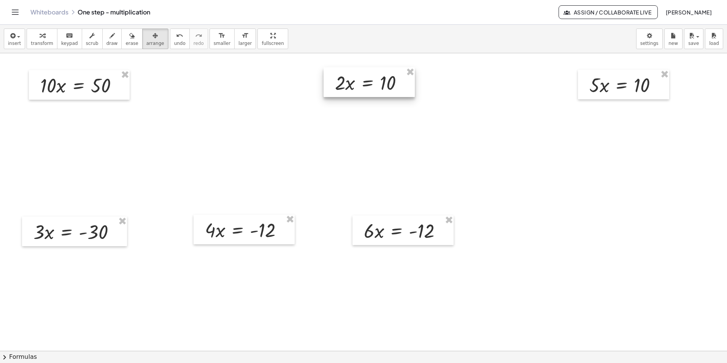
drag, startPoint x: 256, startPoint y: 89, endPoint x: 384, endPoint y: 86, distance: 128.1
click at [384, 86] on div at bounding box center [368, 82] width 91 height 30
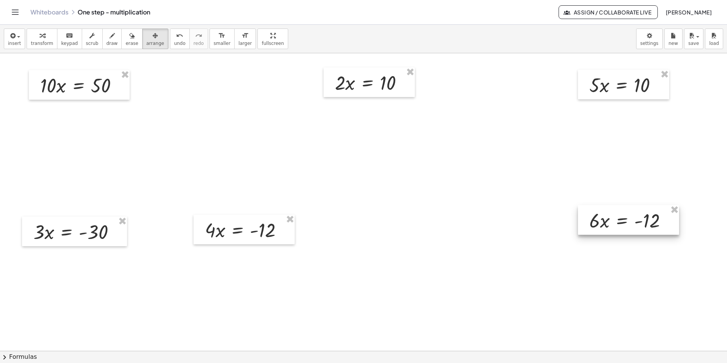
drag, startPoint x: 552, startPoint y: 222, endPoint x: 638, endPoint y: 222, distance: 86.3
click at [638, 222] on div at bounding box center [628, 220] width 101 height 30
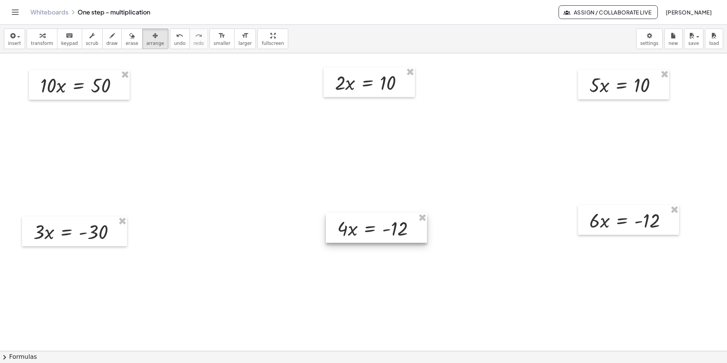
drag, startPoint x: 260, startPoint y: 238, endPoint x: 392, endPoint y: 236, distance: 132.3
click at [392, 236] on div at bounding box center [376, 228] width 101 height 30
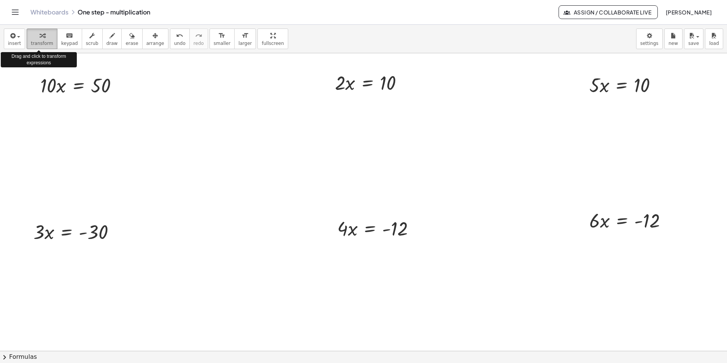
click at [40, 41] on span "transform" at bounding box center [42, 43] width 22 height 5
click at [81, 86] on div at bounding box center [81, 85] width 91 height 26
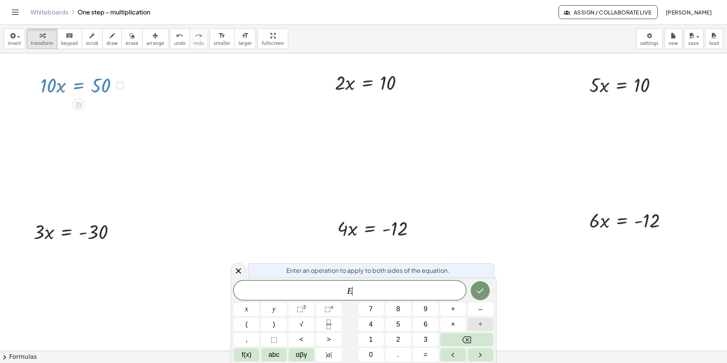
click at [481, 325] on span "÷" at bounding box center [480, 324] width 4 height 10
click at [371, 341] on span "1" at bounding box center [371, 339] width 4 height 10
click at [371, 355] on span "0" at bounding box center [371, 354] width 4 height 10
click at [479, 294] on icon "Done" at bounding box center [479, 290] width 9 height 9
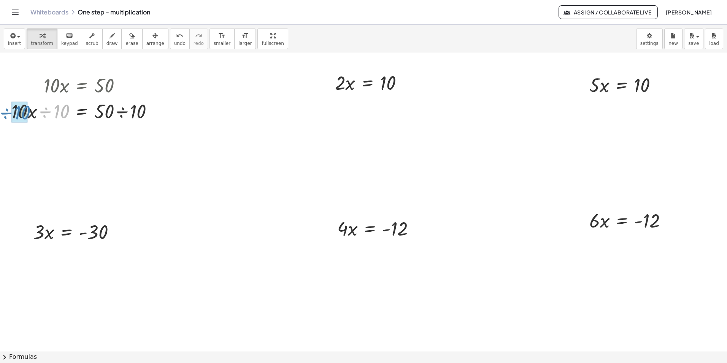
drag, startPoint x: 63, startPoint y: 112, endPoint x: 25, endPoint y: 114, distance: 38.8
drag, startPoint x: 134, startPoint y: 138, endPoint x: 101, endPoint y: 138, distance: 33.1
click at [66, 233] on div at bounding box center [77, 231] width 95 height 26
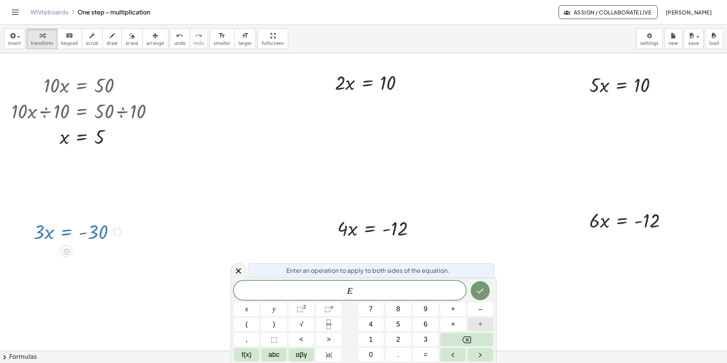
click at [482, 321] on button "÷" at bounding box center [479, 323] width 25 height 13
click at [432, 337] on button "3" at bounding box center [425, 339] width 25 height 13
click at [479, 289] on icon "Done" at bounding box center [479, 290] width 9 height 9
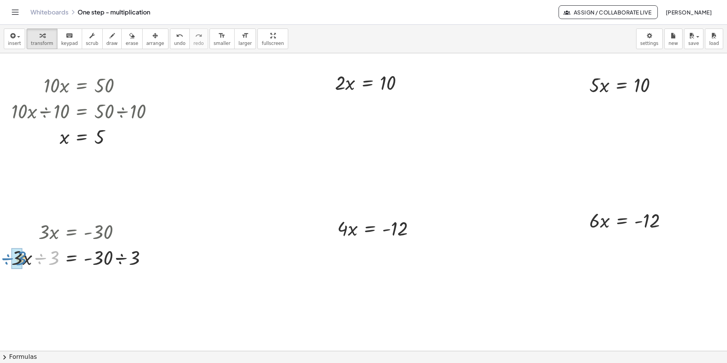
drag, startPoint x: 56, startPoint y: 263, endPoint x: 23, endPoint y: 263, distance: 33.4
click at [23, 264] on div at bounding box center [82, 257] width 149 height 26
drag, startPoint x: 136, startPoint y: 287, endPoint x: 106, endPoint y: 288, distance: 30.5
